Goal: Answer question/provide support: Share knowledge or assist other users

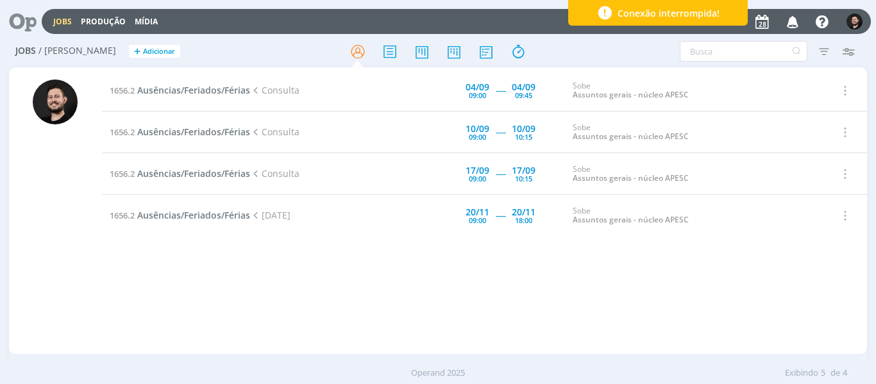
click at [442, 302] on div "1656.2 Ausências/Feriados/Férias Consulta [DATE] 09:00 ----- [DATE] 09:45 Sobe …" at bounding box center [484, 210] width 765 height 281
click at [56, 275] on div at bounding box center [55, 216] width 45 height 274
drag, startPoint x: 94, startPoint y: 260, endPoint x: 72, endPoint y: 276, distance: 27.1
click at [88, 262] on div at bounding box center [55, 212] width 93 height 284
click at [795, 26] on icon "button" at bounding box center [792, 21] width 22 height 22
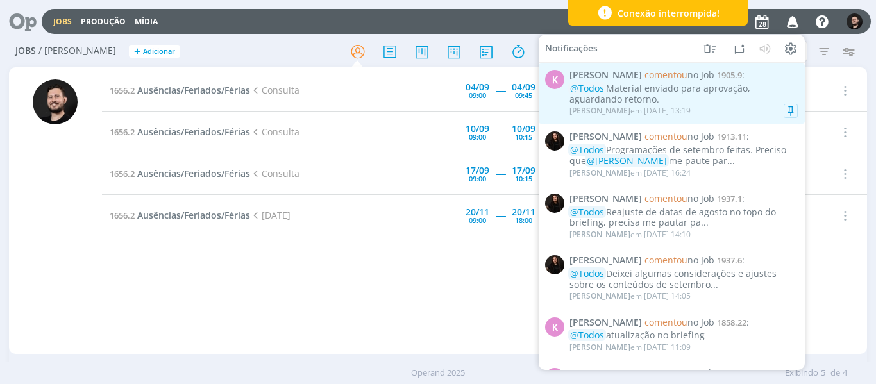
click at [729, 104] on div "@Todos Material enviado para aprovação, aguardando retorno." at bounding box center [683, 94] width 228 height 22
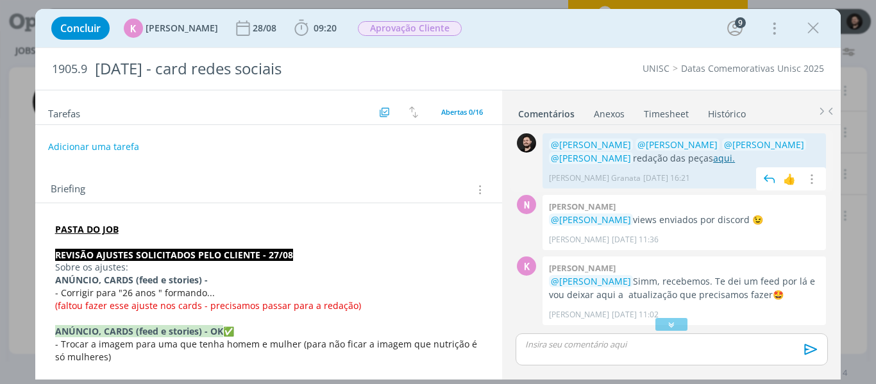
click at [713, 156] on link "aqui." at bounding box center [724, 158] width 22 height 12
drag, startPoint x: 826, startPoint y: 26, endPoint x: 814, endPoint y: 28, distance: 11.7
click at [819, 28] on div "Concluir K [PERSON_NAME] [DATE] 09:20 Iniciar Apontar Data * [DATE] Horas * 00:…" at bounding box center [438, 28] width 786 height 31
click at [811, 29] on icon "dialog" at bounding box center [812, 28] width 19 height 19
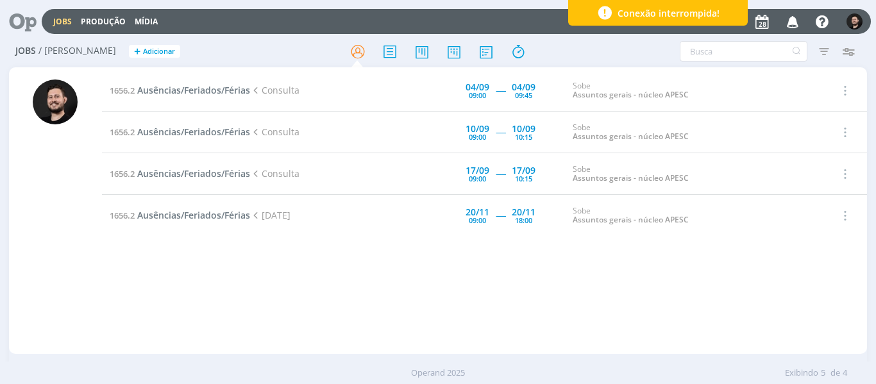
click at [189, 291] on div "1656.2 Ausências/Feriados/Férias Consulta [DATE] 09:00 ----- [DATE] 09:45 Sobe …" at bounding box center [484, 210] width 765 height 281
drag, startPoint x: 295, startPoint y: 308, endPoint x: 291, endPoint y: 294, distance: 14.0
click at [295, 305] on div "1656.2 Ausências/Feriados/Férias Consulta [DATE] 09:00 ----- [DATE] 09:45 Sobe …" at bounding box center [484, 210] width 765 height 281
click at [37, 174] on div at bounding box center [55, 216] width 45 height 274
click at [53, 172] on div at bounding box center [55, 216] width 45 height 274
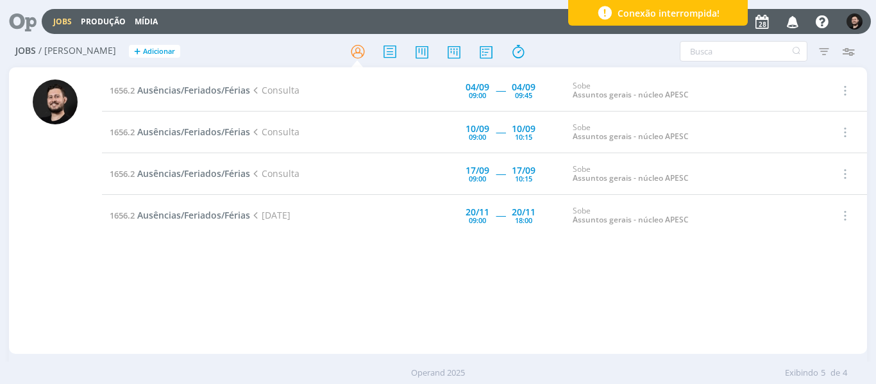
click at [46, 178] on div at bounding box center [55, 216] width 45 height 274
drag, startPoint x: 62, startPoint y: 215, endPoint x: 57, endPoint y: 220, distance: 7.3
click at [61, 215] on div at bounding box center [55, 216] width 45 height 274
drag, startPoint x: 62, startPoint y: 222, endPoint x: 70, endPoint y: 229, distance: 10.0
click at [63, 225] on div at bounding box center [55, 216] width 45 height 274
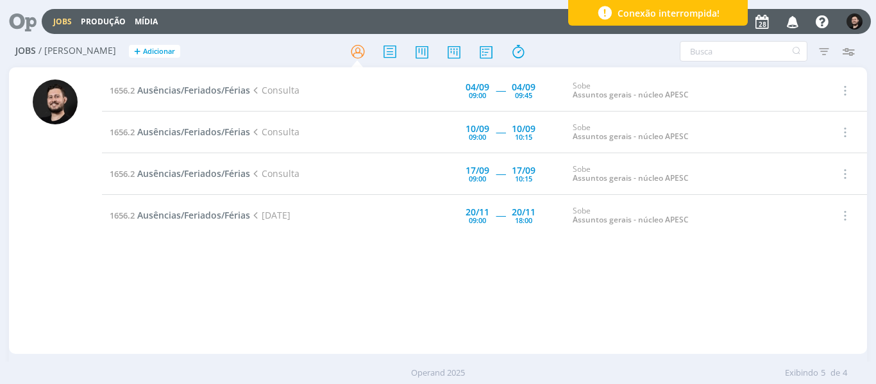
click at [62, 228] on div at bounding box center [55, 216] width 45 height 274
click at [64, 222] on div at bounding box center [55, 216] width 45 height 274
click at [67, 229] on div at bounding box center [55, 216] width 45 height 274
drag, startPoint x: 71, startPoint y: 225, endPoint x: 74, endPoint y: 237, distance: 12.8
click at [71, 225] on div at bounding box center [55, 216] width 45 height 274
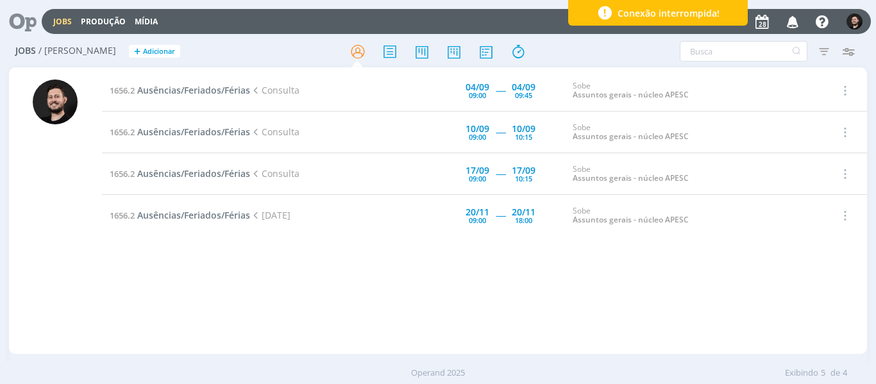
drag, startPoint x: 71, startPoint y: 274, endPoint x: 69, endPoint y: 283, distance: 8.6
click at [72, 276] on div at bounding box center [55, 216] width 45 height 274
click at [59, 224] on div at bounding box center [55, 216] width 45 height 274
click at [57, 176] on div at bounding box center [55, 216] width 45 height 274
click at [75, 133] on div at bounding box center [55, 216] width 45 height 274
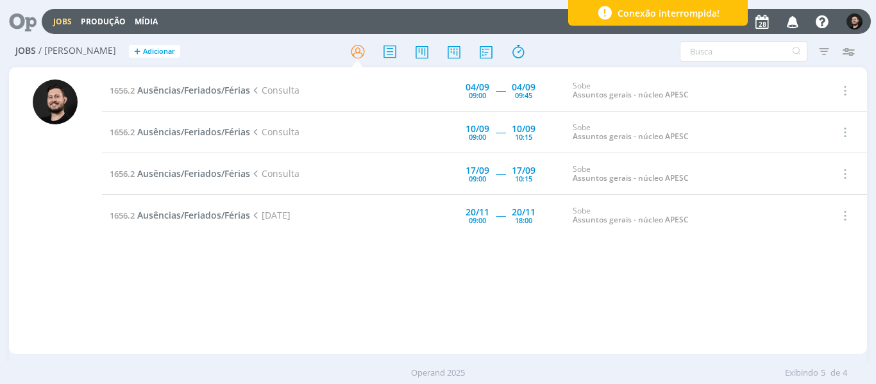
click at [94, 102] on div at bounding box center [55, 212] width 93 height 284
click at [95, 101] on div at bounding box center [55, 212] width 93 height 284
click at [81, 135] on div at bounding box center [55, 212] width 93 height 284
click at [96, 103] on div at bounding box center [55, 212] width 93 height 284
click at [87, 138] on div at bounding box center [55, 212] width 93 height 284
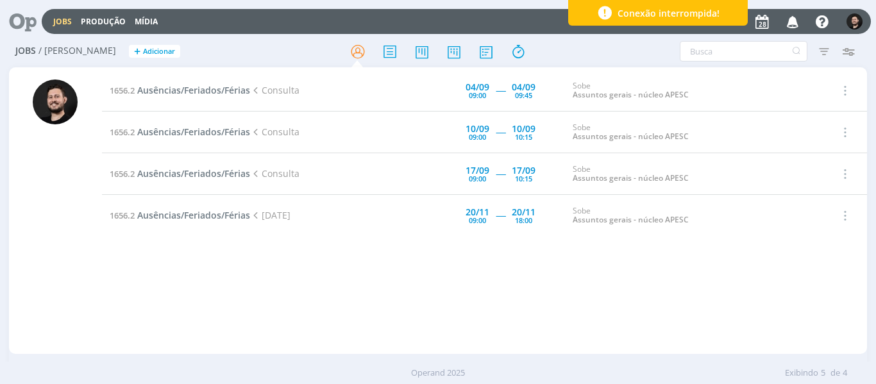
click at [91, 185] on div at bounding box center [55, 212] width 93 height 284
click at [79, 232] on div at bounding box center [55, 212] width 93 height 284
click at [73, 183] on div at bounding box center [55, 216] width 45 height 274
click at [73, 227] on div at bounding box center [55, 216] width 45 height 274
drag, startPoint x: 61, startPoint y: 265, endPoint x: 43, endPoint y: 279, distance: 22.8
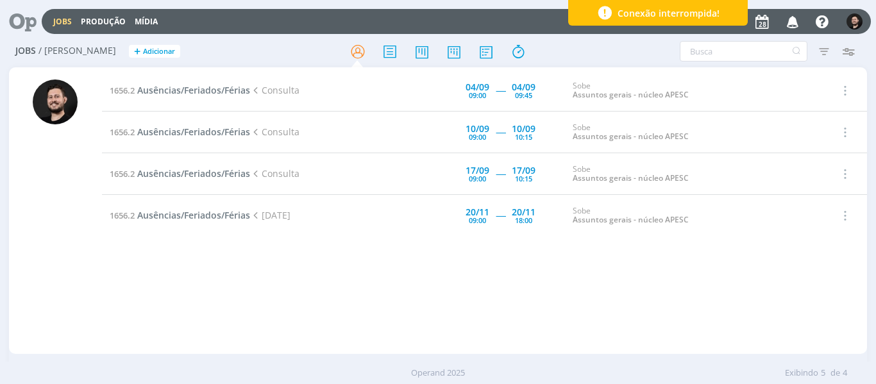
click at [61, 266] on div at bounding box center [55, 216] width 45 height 274
click at [72, 261] on div at bounding box center [55, 216] width 45 height 274
click at [75, 260] on div at bounding box center [55, 216] width 45 height 274
drag, startPoint x: 94, startPoint y: 268, endPoint x: 99, endPoint y: 262, distance: 7.7
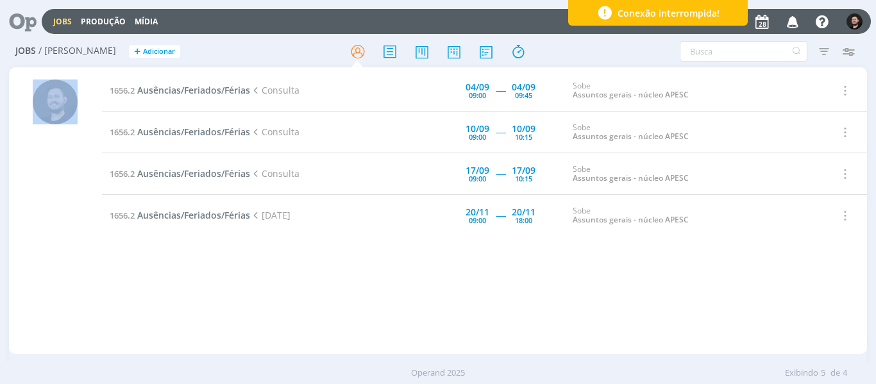
click at [95, 267] on div at bounding box center [55, 212] width 93 height 284
click at [71, 280] on div at bounding box center [55, 216] width 45 height 274
click at [51, 183] on div at bounding box center [55, 216] width 45 height 274
click at [60, 267] on div at bounding box center [55, 216] width 45 height 274
click at [797, 22] on icon "button" at bounding box center [792, 21] width 22 height 22
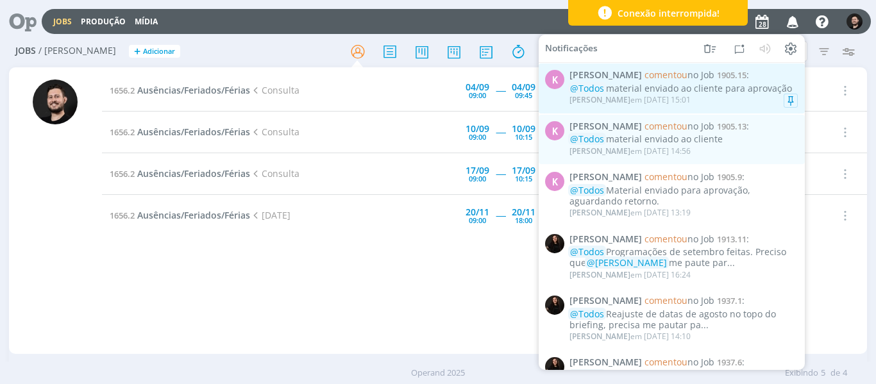
click at [733, 96] on div "[PERSON_NAME] em [DATE] 15:01" at bounding box center [683, 100] width 228 height 13
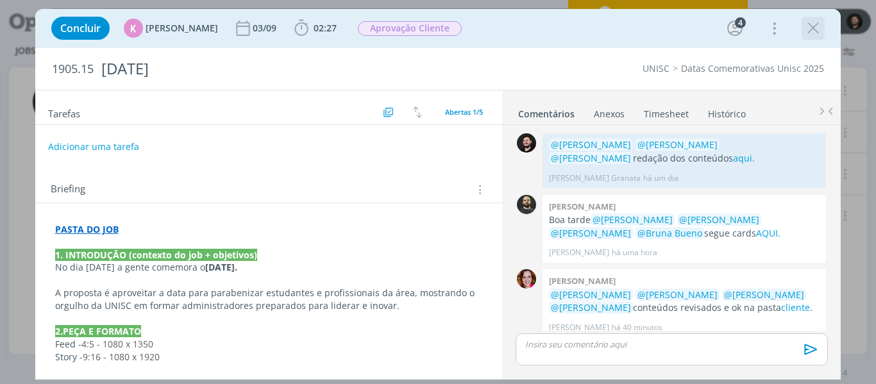
click at [811, 31] on icon "dialog" at bounding box center [812, 28] width 19 height 19
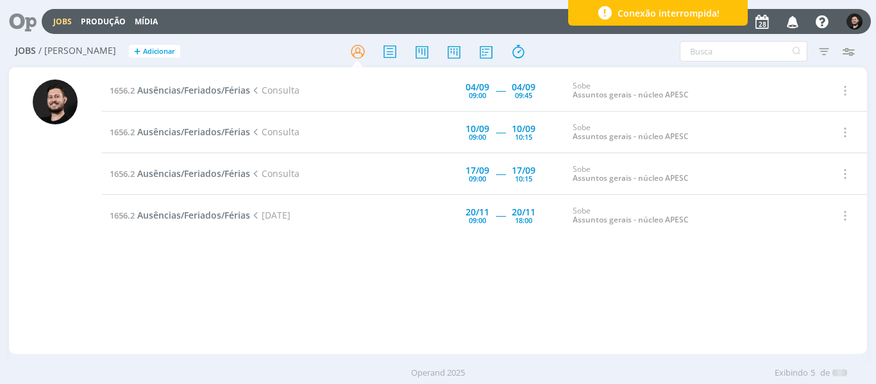
click at [795, 22] on icon "button" at bounding box center [792, 21] width 22 height 22
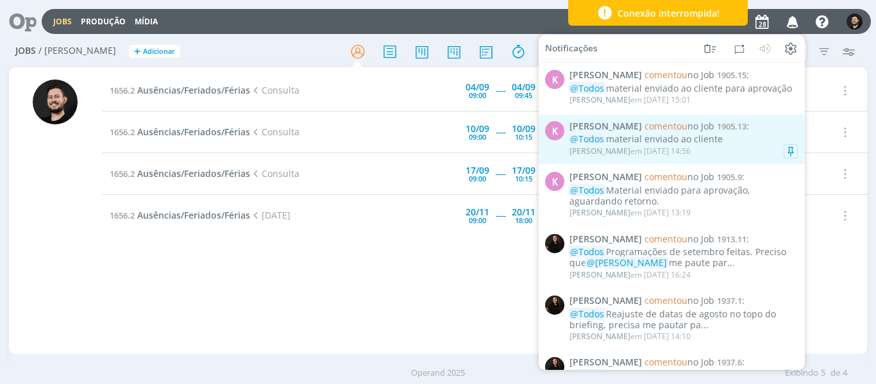
click at [744, 145] on div "[PERSON_NAME] em [DATE] 14:56" at bounding box center [683, 151] width 228 height 13
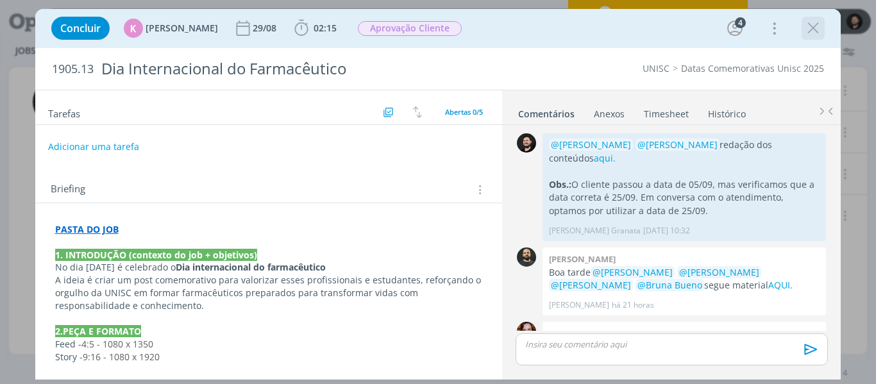
scroll to position [124, 0]
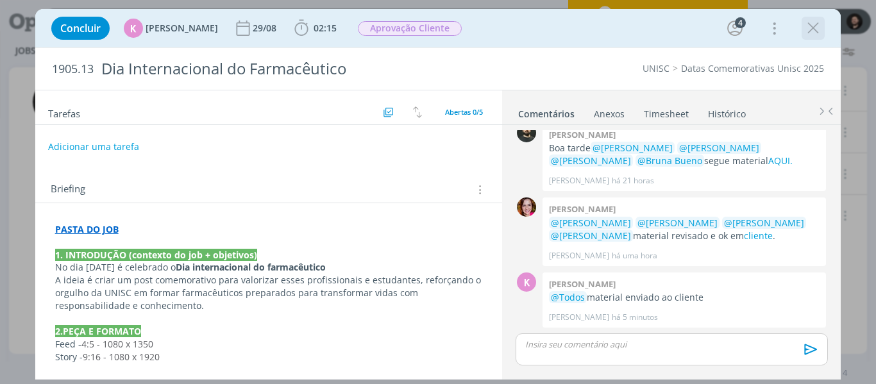
click at [815, 32] on icon "dialog" at bounding box center [812, 28] width 19 height 19
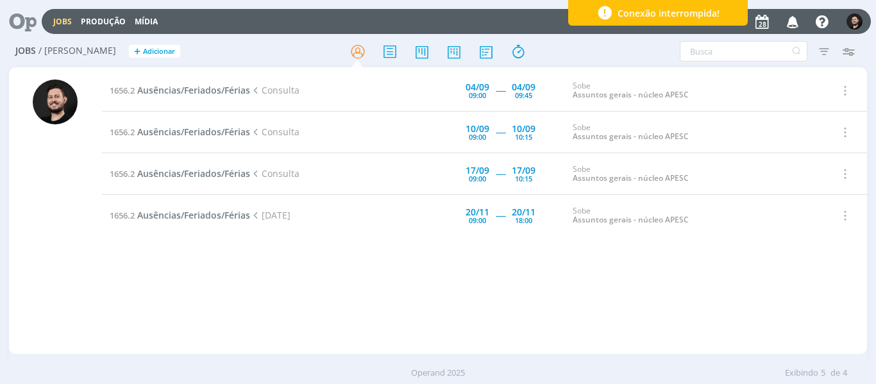
click at [47, 256] on div at bounding box center [55, 216] width 45 height 274
click at [66, 232] on div at bounding box center [55, 216] width 45 height 274
click at [354, 282] on div "1656.2 Ausências/Feriados/Férias Consulta [DATE] 09:00 ----- [DATE] 09:45 Sobe …" at bounding box center [484, 210] width 765 height 281
click at [148, 290] on div "1656.2 Ausências/Feriados/Férias Consulta [DATE] 09:00 ----- [DATE] 09:45 Sobe …" at bounding box center [484, 210] width 765 height 281
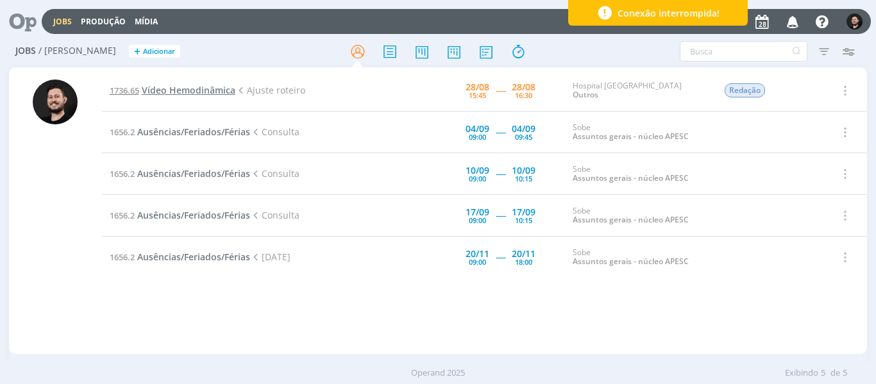
click at [201, 94] on span "Vídeo Hemodinâmica" at bounding box center [189, 90] width 94 height 12
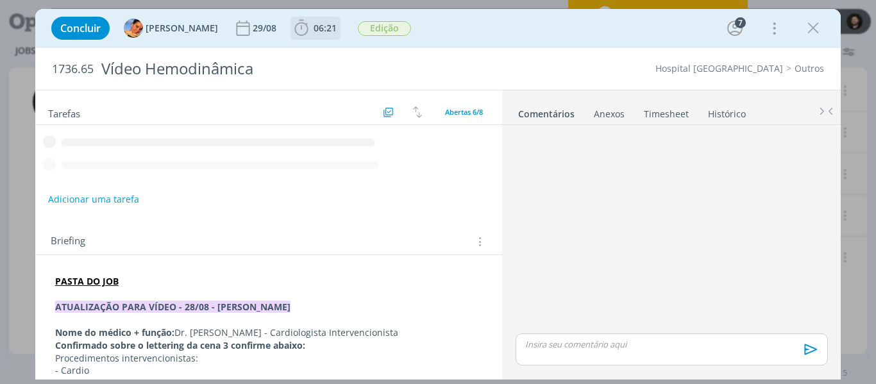
click at [292, 32] on icon "dialog" at bounding box center [301, 28] width 19 height 19
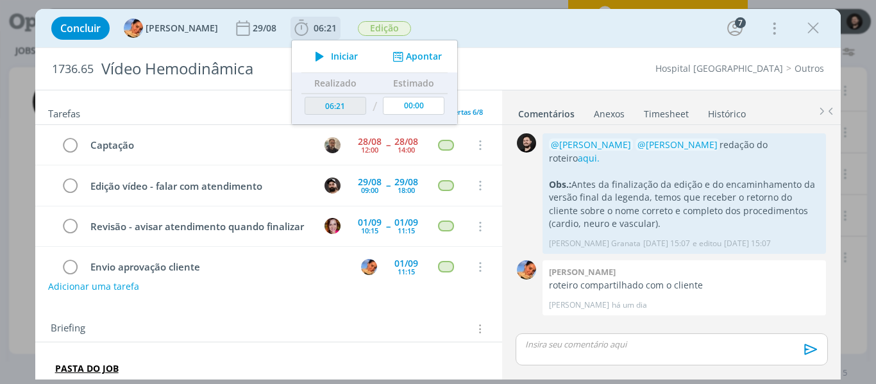
click at [308, 55] on icon "dialog" at bounding box center [319, 56] width 22 height 17
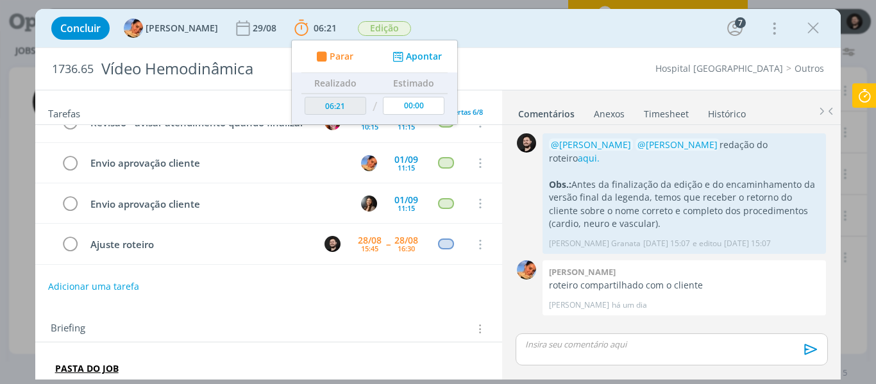
click at [867, 92] on icon at bounding box center [864, 95] width 23 height 25
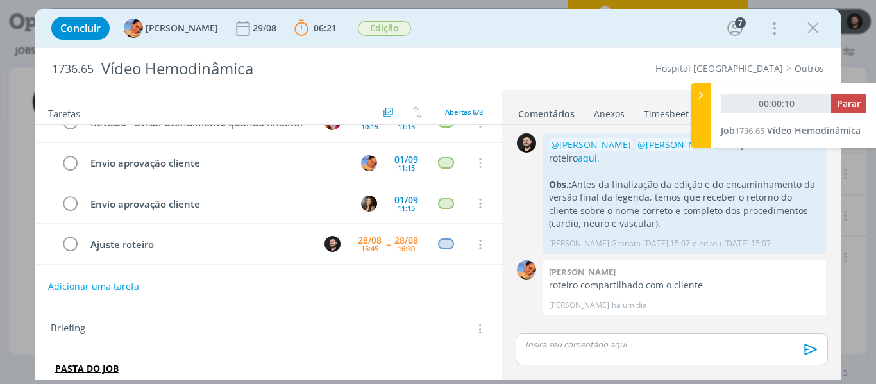
type input "00:00:11"
click at [702, 94] on icon at bounding box center [700, 94] width 13 height 13
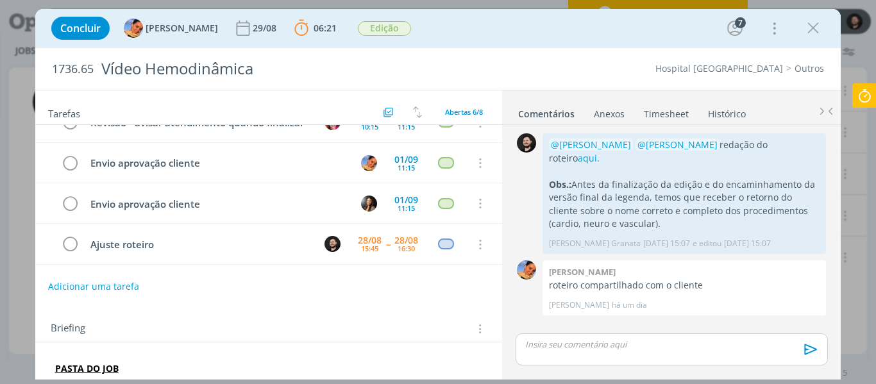
scroll to position [64, 0]
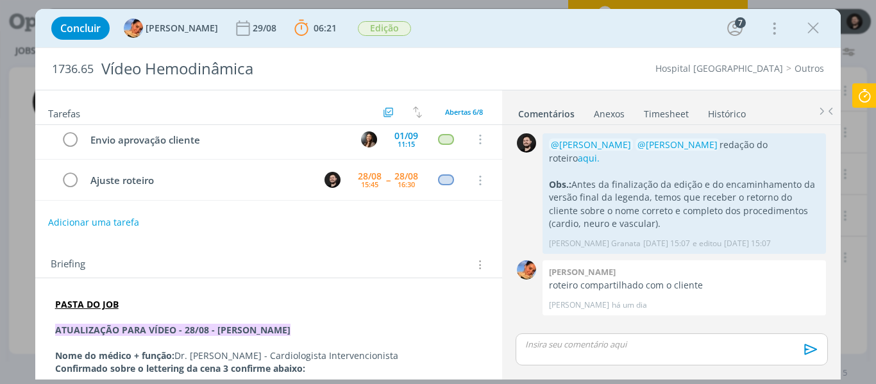
click at [73, 305] on strong "PASTA DO JOB" at bounding box center [86, 304] width 63 height 12
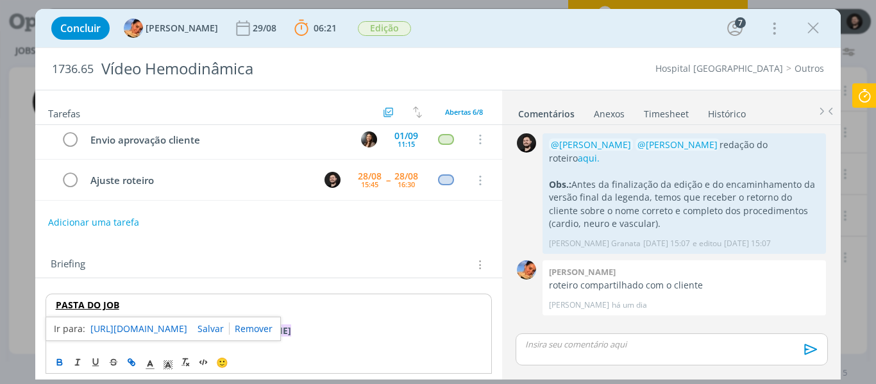
click at [121, 329] on link "[URL][DOMAIN_NAME]" at bounding box center [138, 328] width 97 height 17
click at [294, 245] on div "Briefing Briefings Predefinidos Versões do Briefing Ver Briefing do Projeto" at bounding box center [268, 261] width 467 height 35
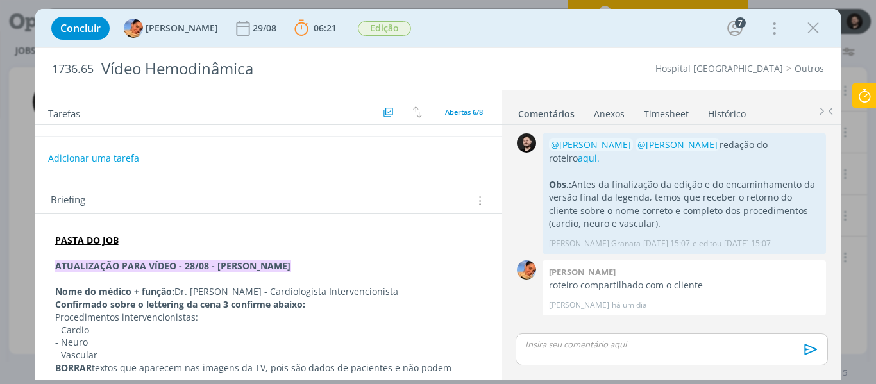
scroll to position [192, 0]
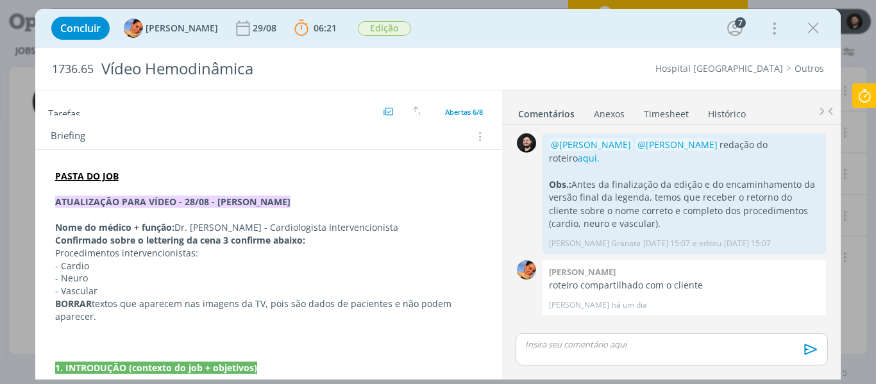
drag, startPoint x: 178, startPoint y: 229, endPoint x: 472, endPoint y: 222, distance: 294.9
click at [472, 222] on p "Nome do médico + função: Dr. [PERSON_NAME] - Cardiologista Intervencionista" at bounding box center [269, 227] width 428 height 13
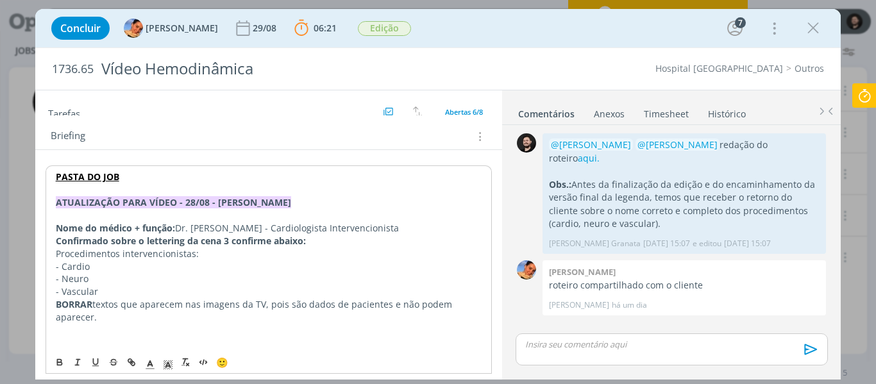
copy p "Dr. [PERSON_NAME] - Cardiologista Intervencionista"
click at [403, 251] on p "Procedimentos intervencionistas:" at bounding box center [269, 253] width 426 height 13
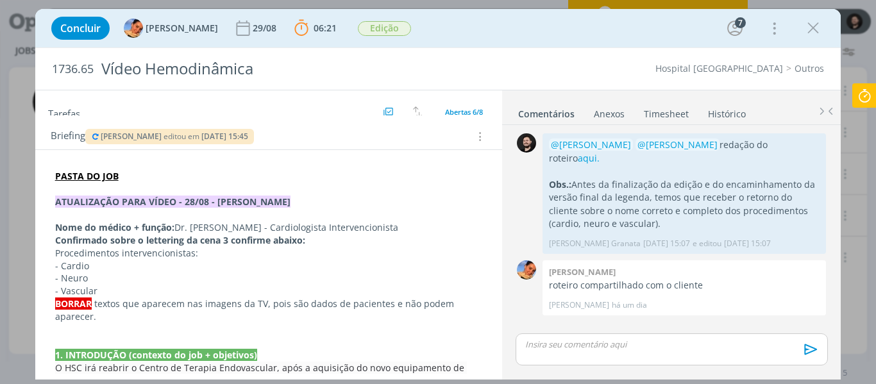
click at [600, 342] on p "dialog" at bounding box center [671, 344] width 291 height 12
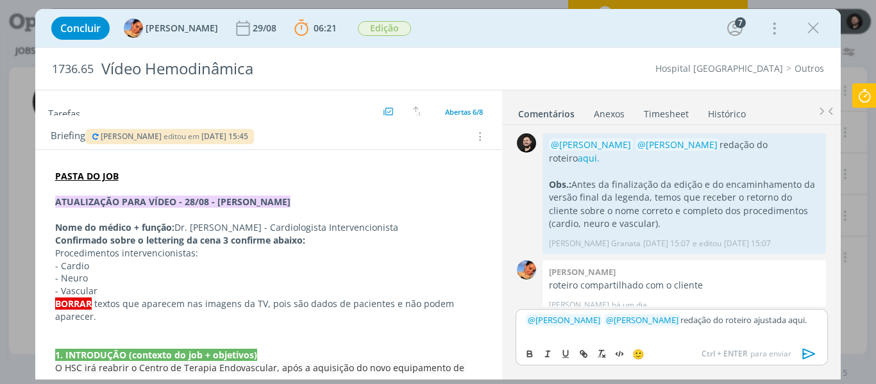
drag, startPoint x: 801, startPoint y: 324, endPoint x: 778, endPoint y: 325, distance: 23.7
click at [778, 325] on p "﻿ @ [PERSON_NAME] ﻿ ﻿ @ [PERSON_NAME] ﻿ redação do roteiro ajustada aqui." at bounding box center [671, 320] width 291 height 12
click at [583, 354] on icon "dialog" at bounding box center [585, 355] width 4 height 4
paste input "[URL][DOMAIN_NAME]"
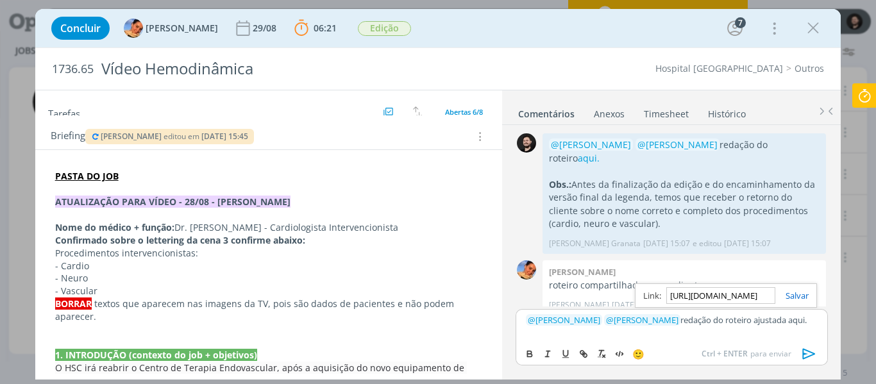
drag, startPoint x: 686, startPoint y: 328, endPoint x: 738, endPoint y: 329, distance: 51.9
click at [692, 328] on div "﻿ @ [PERSON_NAME] ﻿ ﻿ @ [PERSON_NAME] ﻿ redação do roteiro ajustada aqui." at bounding box center [671, 325] width 312 height 32
drag, startPoint x: 803, startPoint y: 318, endPoint x: 778, endPoint y: 324, distance: 25.8
click at [778, 324] on p "﻿ @ [PERSON_NAME] ﻿ ﻿ @ [PERSON_NAME] ﻿ redação do roteiro ajustada aqui." at bounding box center [671, 320] width 291 height 12
click at [583, 345] on div "🙂 Ctrl + ENTER para enviar" at bounding box center [671, 353] width 310 height 24
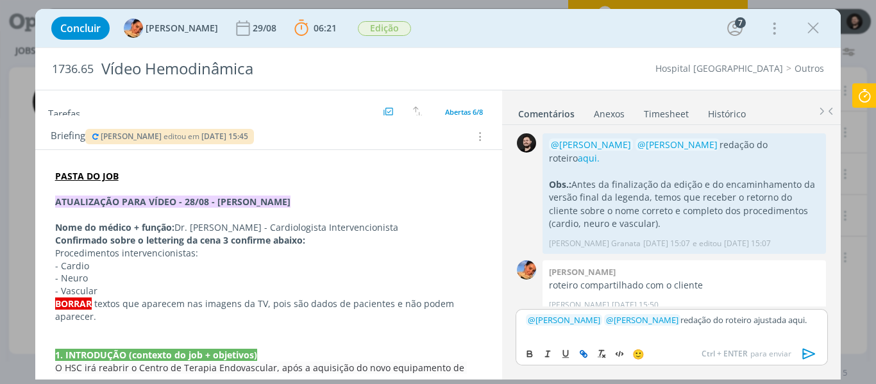
click at [584, 350] on icon "dialog" at bounding box center [583, 354] width 10 height 10
click at [820, 315] on div "﻿ @ [PERSON_NAME] ﻿ ﻿ @ [PERSON_NAME] ﻿ redação do roteiro ajustada aqui." at bounding box center [671, 325] width 312 height 32
drag, startPoint x: 804, startPoint y: 322, endPoint x: 778, endPoint y: 325, distance: 27.0
click at [778, 325] on p "﻿ @ [PERSON_NAME] ﻿ ﻿ @ [PERSON_NAME] ﻿ redação do roteiro ajustada aqui." at bounding box center [671, 320] width 291 height 12
click at [585, 360] on button "dialog" at bounding box center [584, 353] width 18 height 15
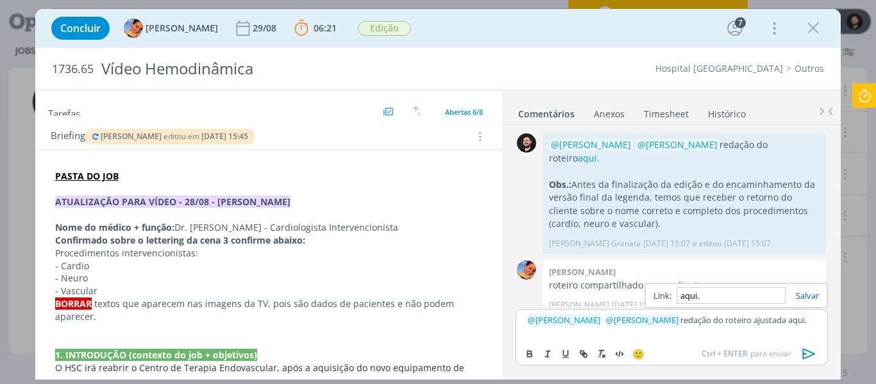
paste input "[URL][DOMAIN_NAME]"
type input "[URL][DOMAIN_NAME]"
click at [801, 296] on link "dialog" at bounding box center [801, 296] width 33 height 12
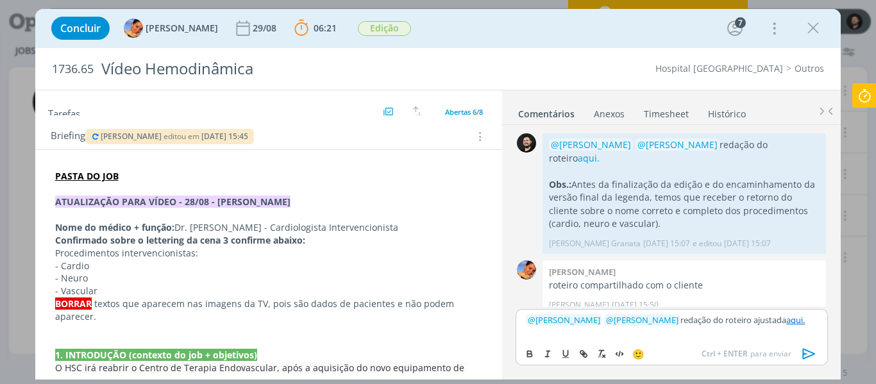
click at [786, 321] on link "aqui." at bounding box center [795, 320] width 19 height 12
click at [787, 322] on link "aqui." at bounding box center [795, 320] width 19 height 12
click at [697, 300] on link "[URL][DOMAIN_NAME]" at bounding box center [653, 295] width 87 height 17
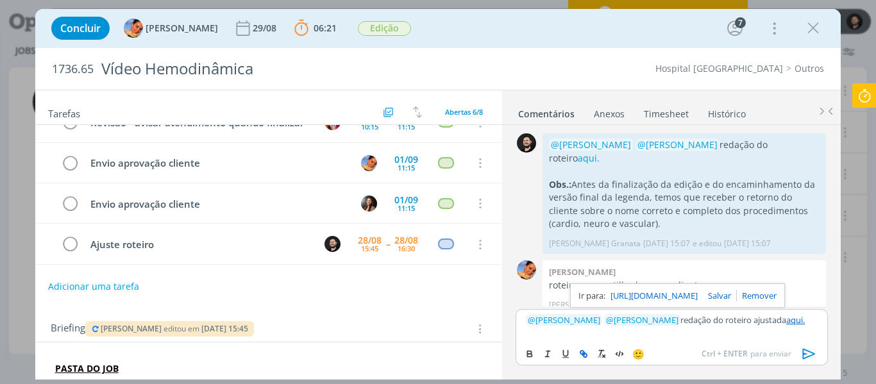
click at [663, 331] on div "﻿ @ [PERSON_NAME] ﻿ ﻿ @ [PERSON_NAME] ﻿ redação do roteiro ajustada aqui." at bounding box center [671, 325] width 312 height 32
click at [798, 352] on button "dialog" at bounding box center [809, 353] width 26 height 15
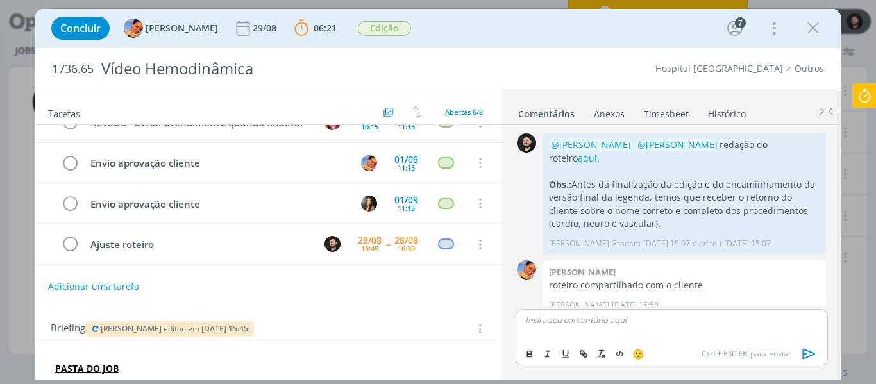
scroll to position [60, 0]
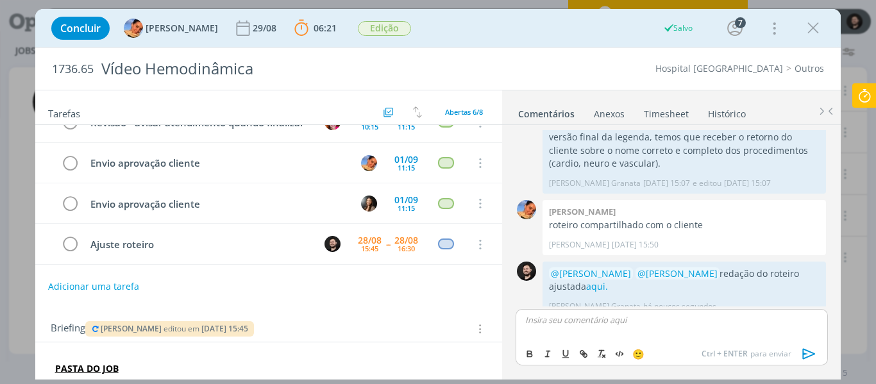
click at [861, 96] on icon at bounding box center [864, 95] width 23 height 25
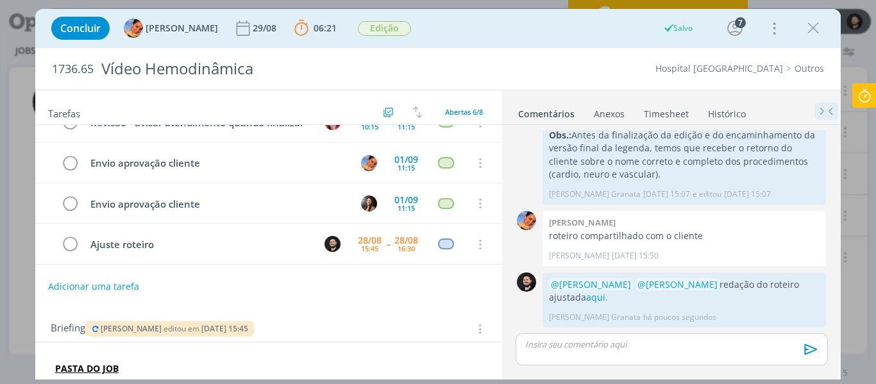
scroll to position [36, 0]
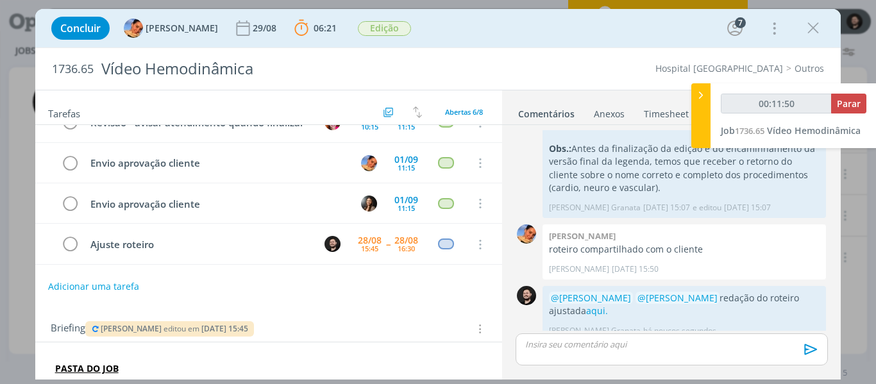
type input "00:11:51"
click at [853, 99] on span "Parar" at bounding box center [848, 103] width 24 height 12
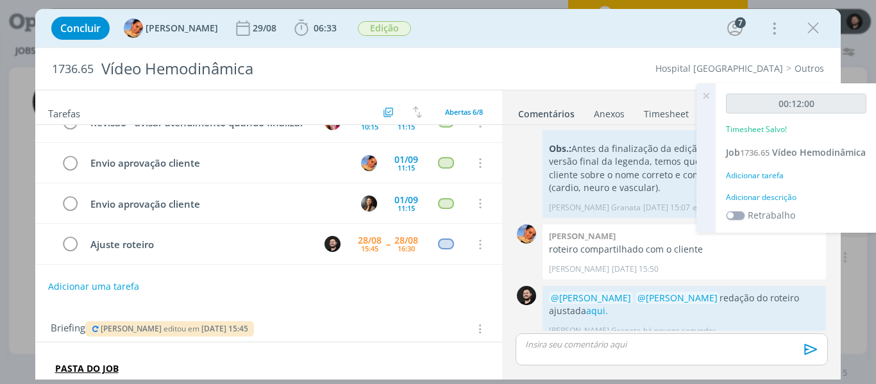
click at [769, 203] on div "Adicionar descrição" at bounding box center [796, 198] width 140 height 12
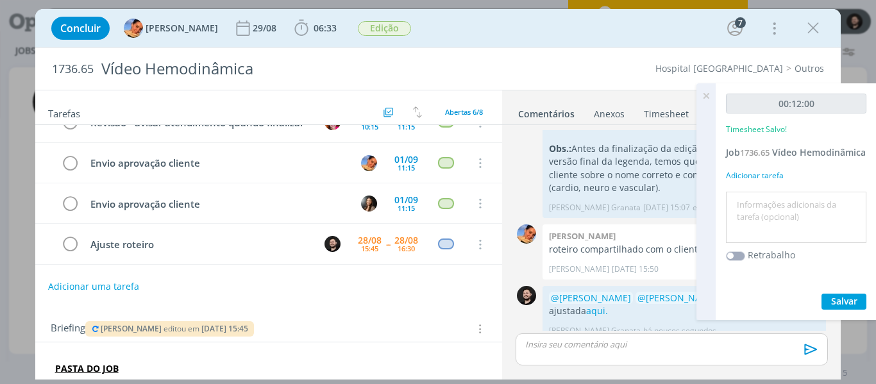
click at [768, 216] on textarea at bounding box center [796, 218] width 134 height 46
type textarea "Ajustes roteiro"
click at [837, 307] on span "Salvar" at bounding box center [844, 301] width 26 height 12
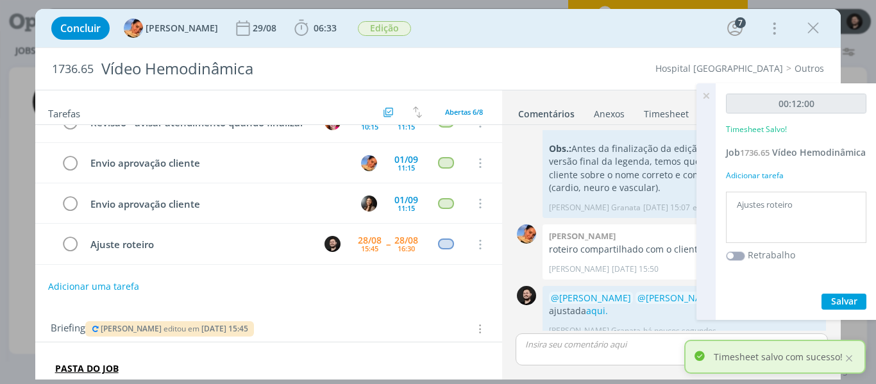
click at [709, 93] on icon at bounding box center [705, 95] width 23 height 25
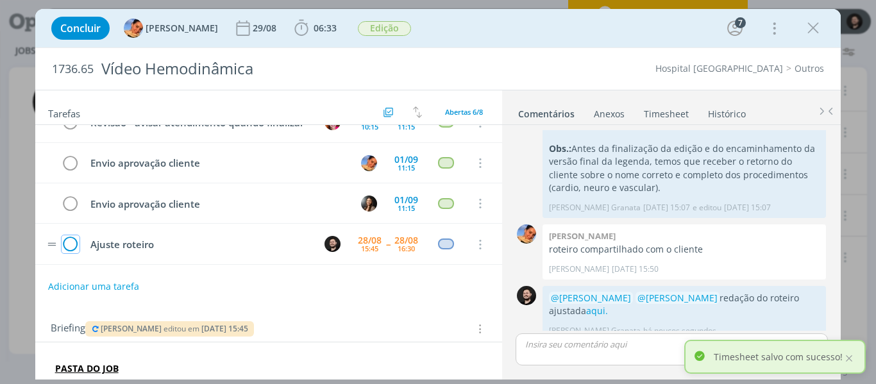
click at [69, 236] on icon "dialog" at bounding box center [71, 244] width 18 height 19
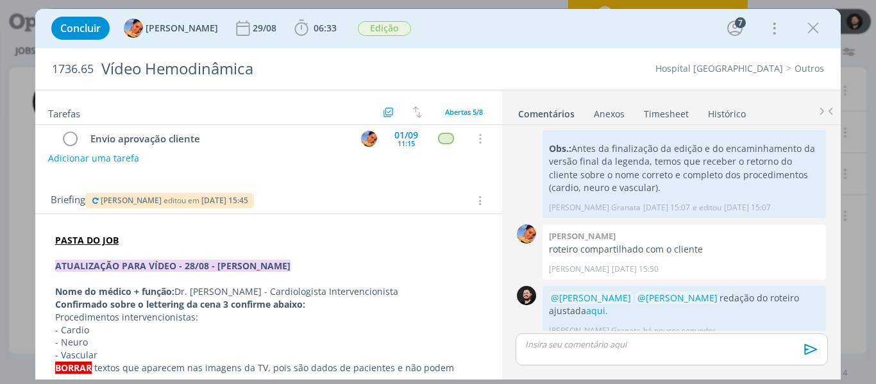
scroll to position [192, 0]
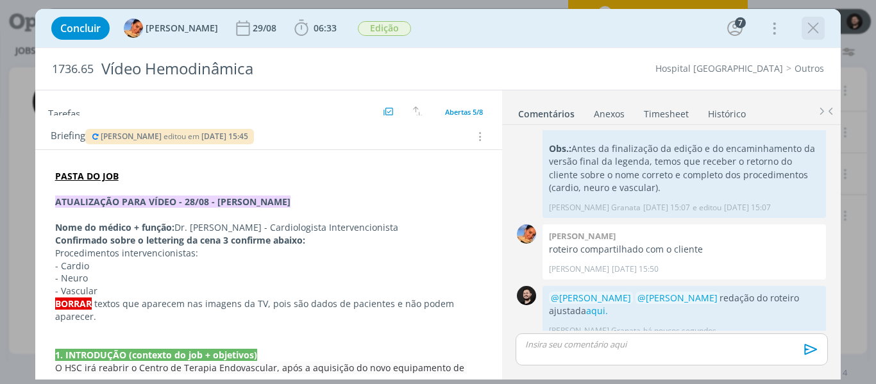
click at [804, 35] on icon "dialog" at bounding box center [812, 28] width 19 height 19
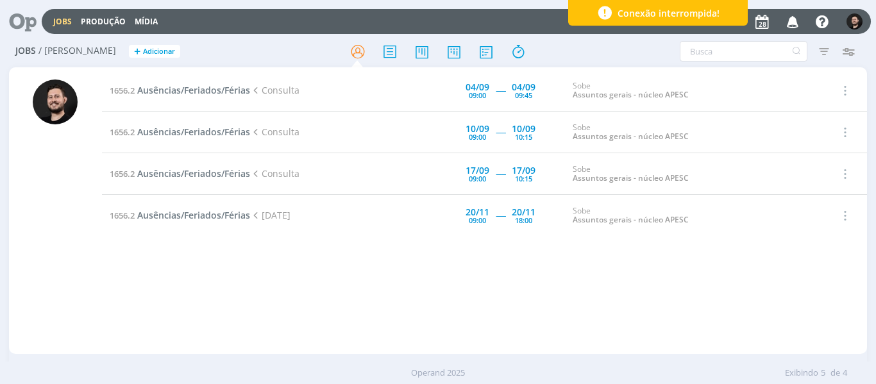
drag, startPoint x: 294, startPoint y: 295, endPoint x: 47, endPoint y: 317, distance: 247.7
click at [279, 278] on div "1656.2 Ausências/Feriados/Férias Consulta [DATE] 09:00 ----- [DATE] 09:45 Sobe …" at bounding box center [484, 210] width 765 height 281
drag, startPoint x: 66, startPoint y: 224, endPoint x: 69, endPoint y: 237, distance: 13.1
click at [69, 231] on div at bounding box center [55, 216] width 45 height 274
drag, startPoint x: 69, startPoint y: 278, endPoint x: 76, endPoint y: 286, distance: 10.0
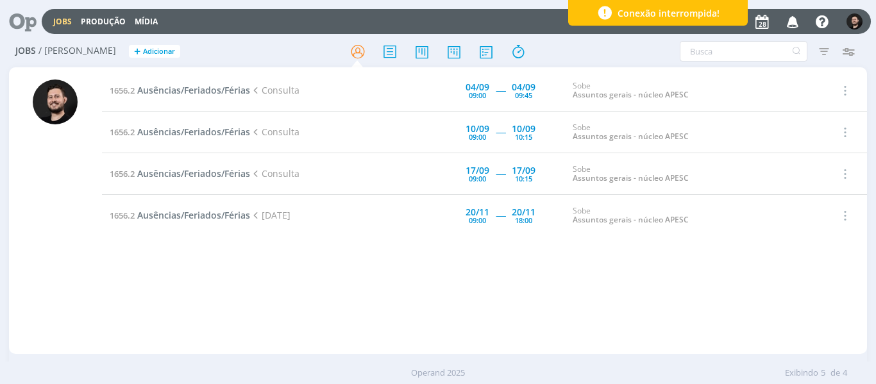
click at [72, 279] on div at bounding box center [55, 216] width 45 height 274
